Goal: Task Accomplishment & Management: Use online tool/utility

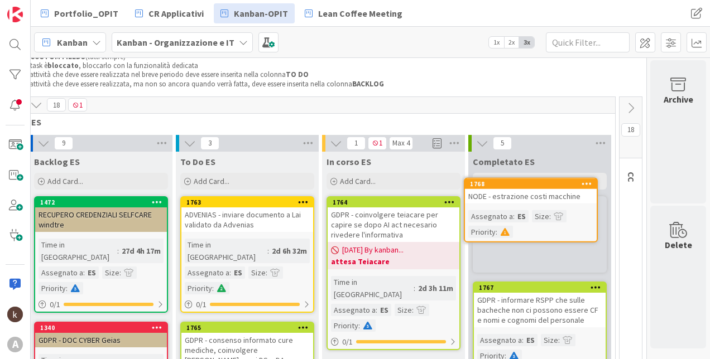
scroll to position [59, 102]
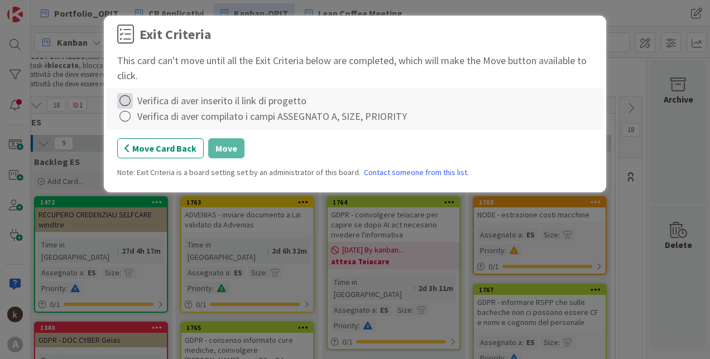
click at [126, 100] on icon at bounding box center [125, 101] width 16 height 16
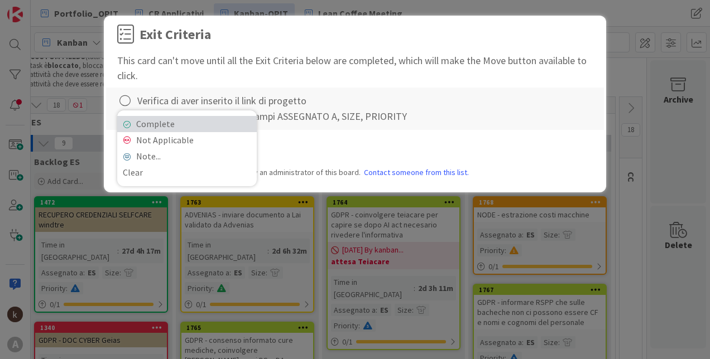
click at [134, 119] on link "Complete" at bounding box center [187, 124] width 140 height 16
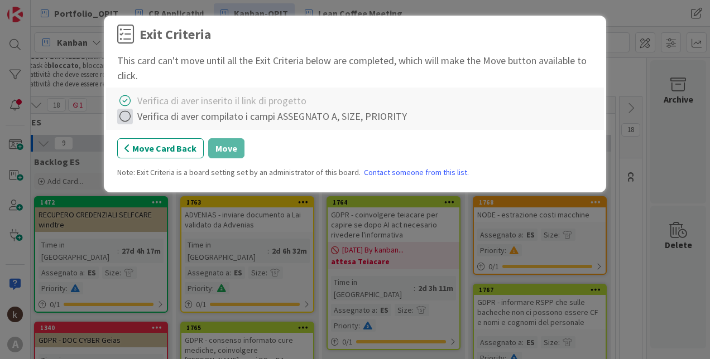
click at [126, 117] on icon at bounding box center [125, 117] width 16 height 16
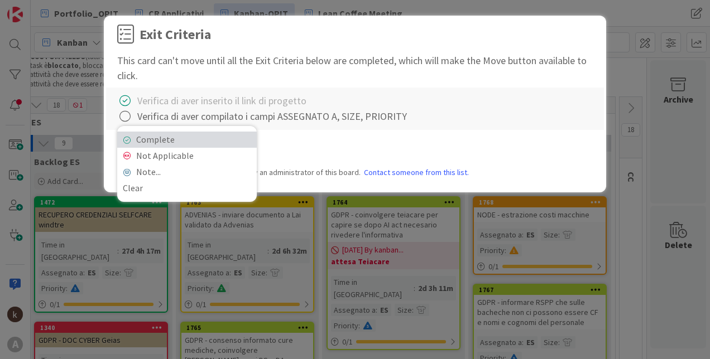
click at [207, 142] on link "Complete" at bounding box center [187, 140] width 140 height 16
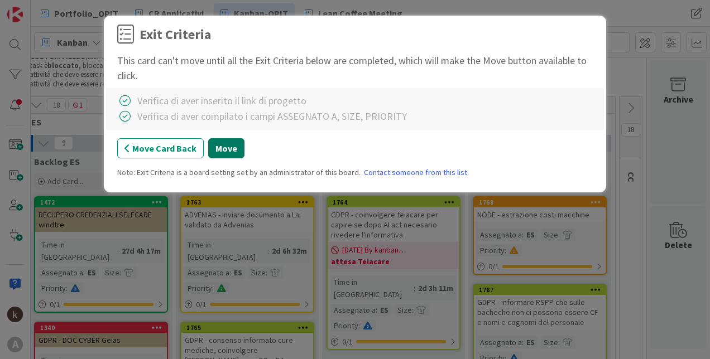
click at [235, 153] on button "Move" at bounding box center [226, 148] width 36 height 20
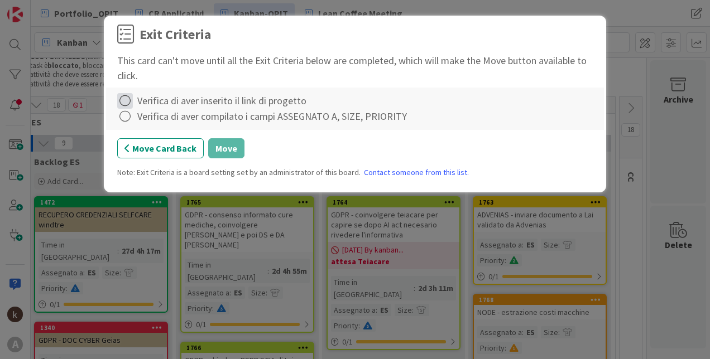
click at [130, 103] on icon at bounding box center [125, 101] width 16 height 16
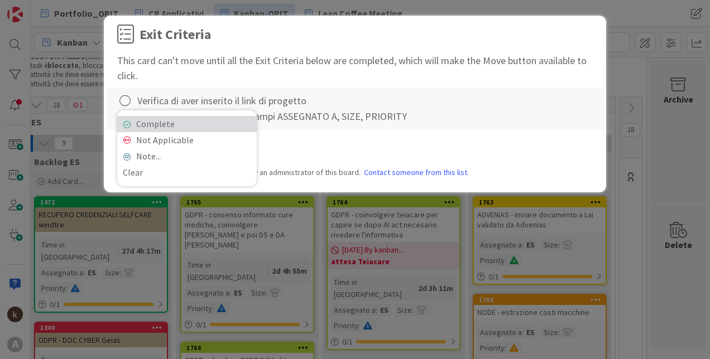
click at [129, 121] on icon at bounding box center [127, 124] width 8 height 7
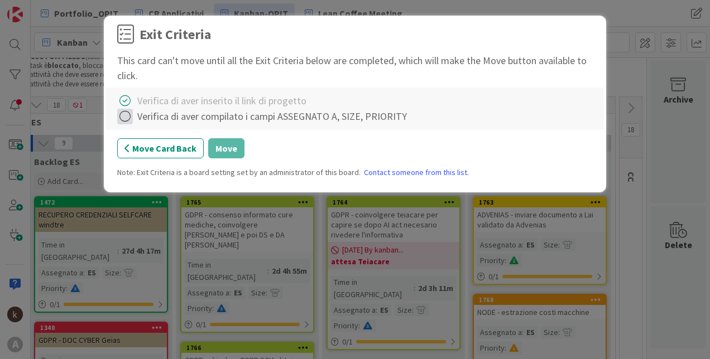
click at [128, 113] on icon at bounding box center [125, 117] width 16 height 16
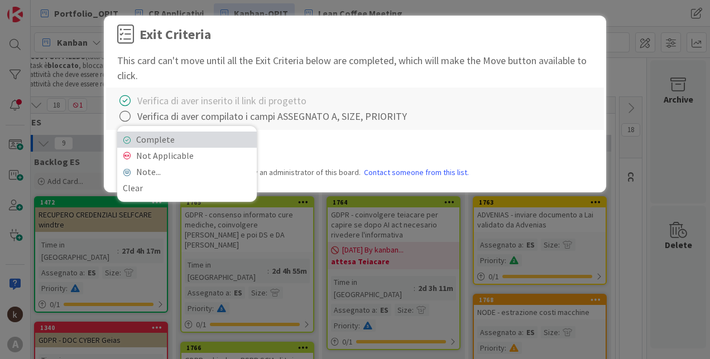
click at [128, 135] on link "Complete" at bounding box center [187, 140] width 140 height 16
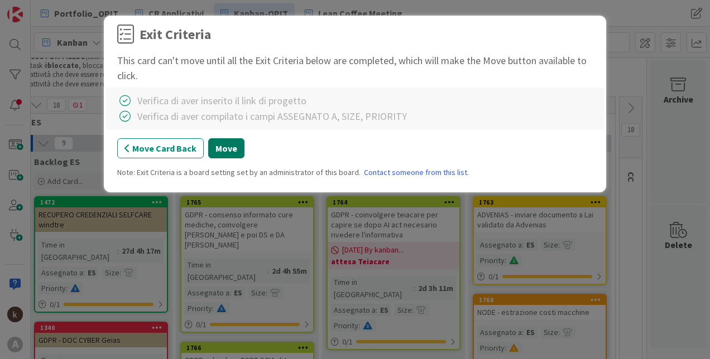
click at [241, 158] on div "Move Card Back Move" at bounding box center [355, 148] width 476 height 20
click at [236, 156] on button "Move" at bounding box center [226, 148] width 36 height 20
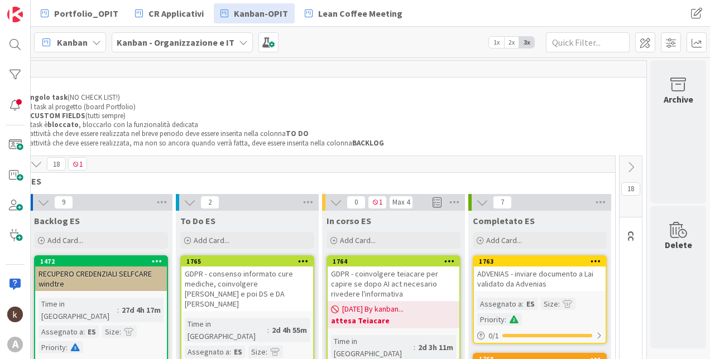
scroll to position [0, 0]
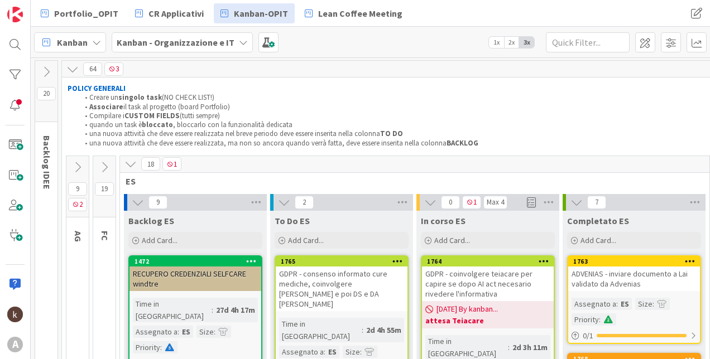
click at [130, 162] on icon at bounding box center [130, 164] width 12 height 12
